Goal: Find specific page/section: Find specific page/section

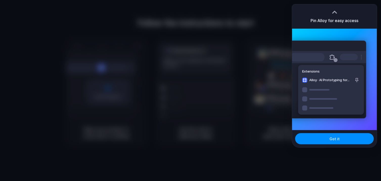
click at [322, 83] on div "Extensions Alloy · AI Prototyping for..." at bounding box center [328, 79] width 76 height 78
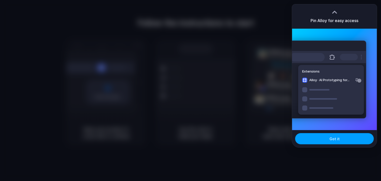
click at [327, 133] on button "Got it" at bounding box center [334, 138] width 79 height 11
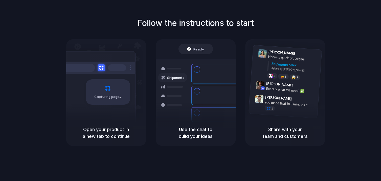
click at [98, 111] on div "Capturing page" at bounding box center [97, 90] width 76 height 78
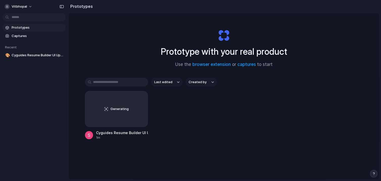
drag, startPoint x: 181, startPoint y: 55, endPoint x: 240, endPoint y: 51, distance: 58.8
click at [240, 51] on h1 "Prototype with your real product" at bounding box center [224, 51] width 126 height 13
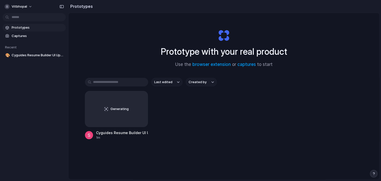
click at [240, 51] on h1 "Prototype with your real product" at bounding box center [224, 51] width 126 height 13
click at [11, 6] on div "vitbhopal" at bounding box center [16, 6] width 23 height 5
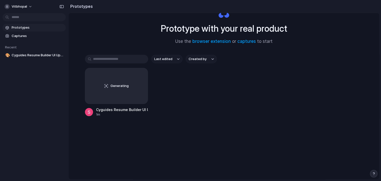
scroll to position [24, 0]
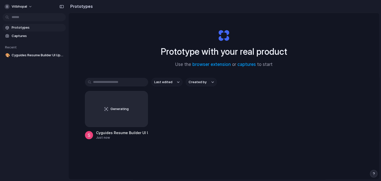
scroll to position [27, 0]
